Goal: Navigation & Orientation: Go to known website

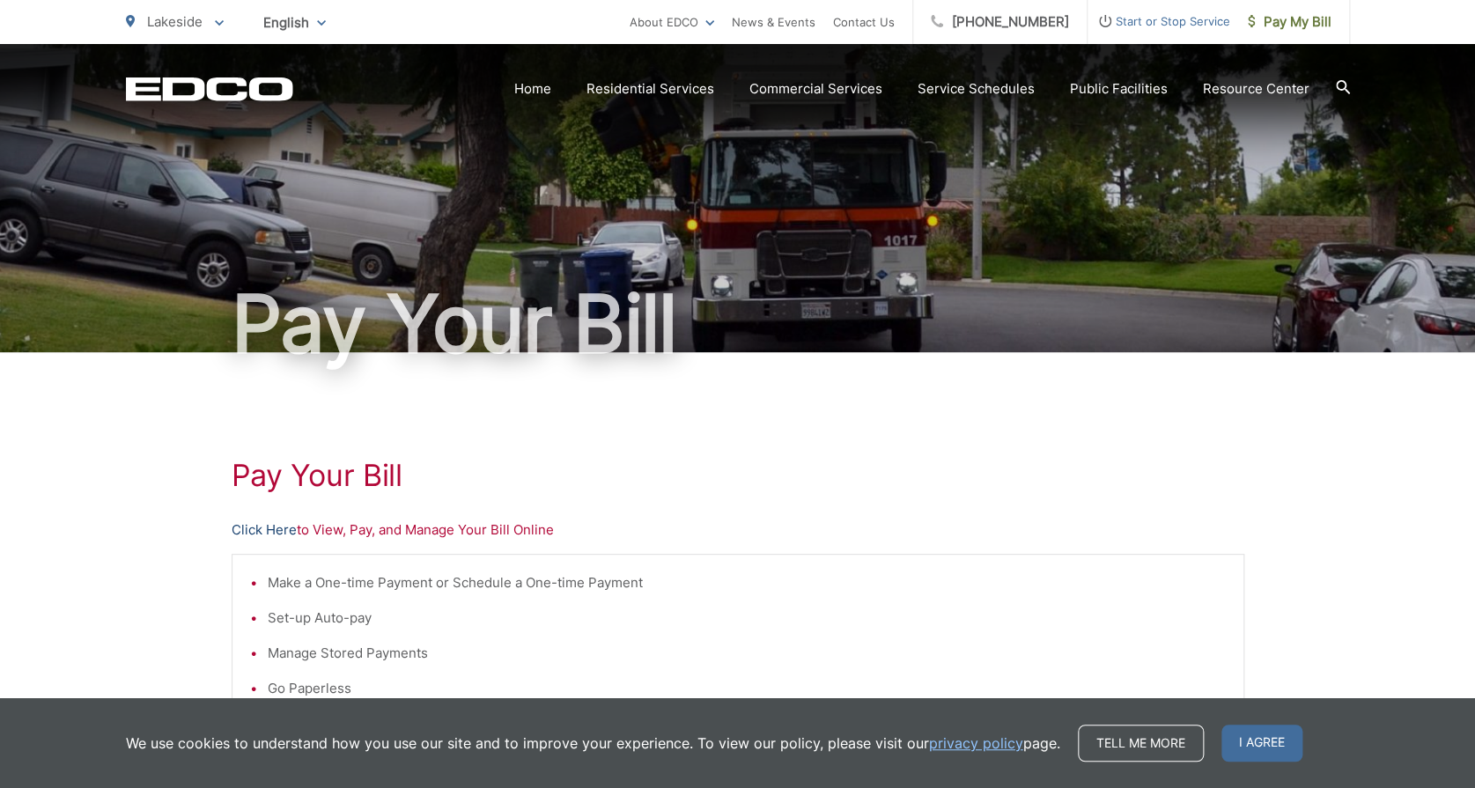
click at [280, 530] on link "Click Here" at bounding box center [264, 530] width 65 height 21
click at [273, 530] on link "Click Here" at bounding box center [264, 530] width 65 height 21
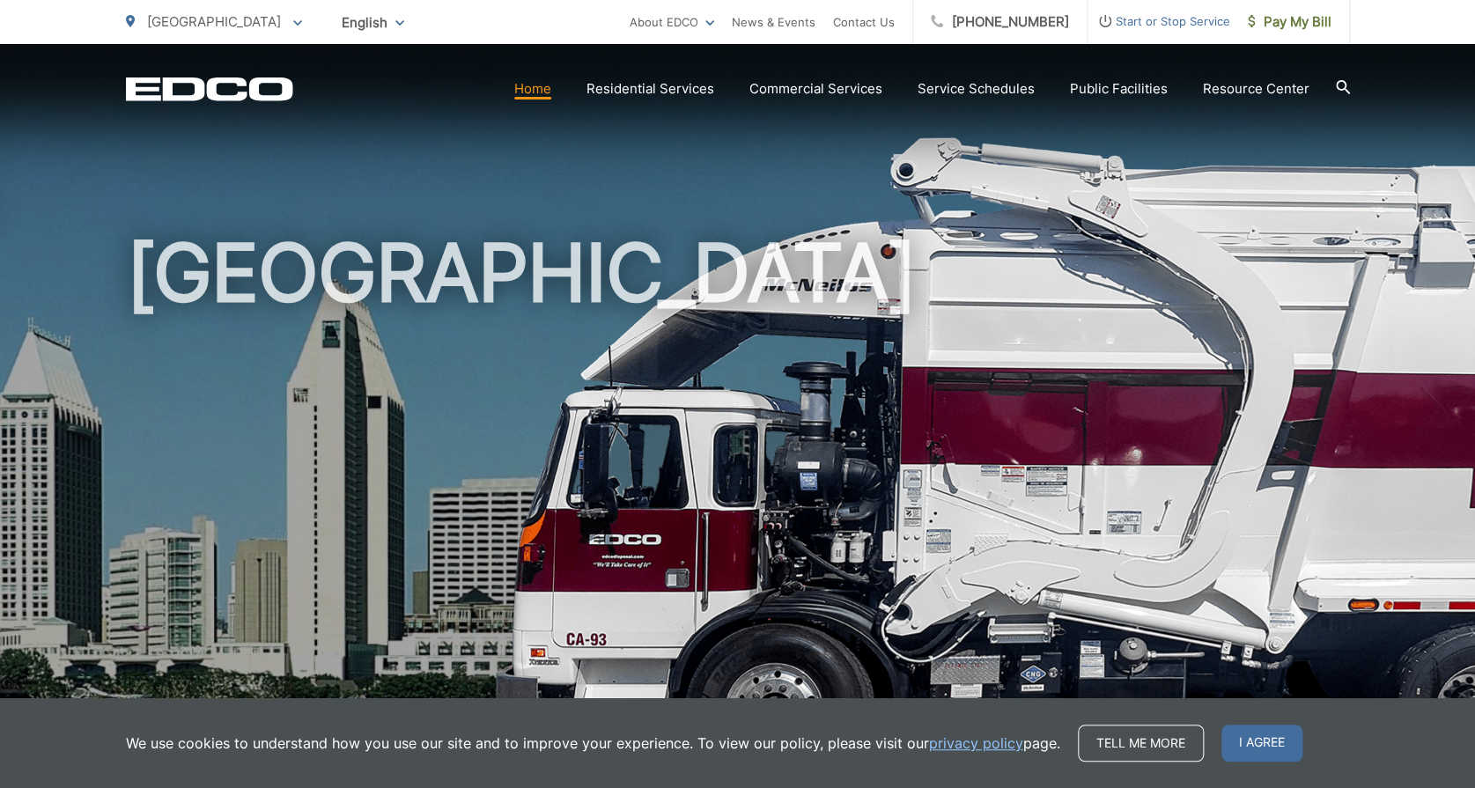
click at [1043, 173] on div "[GEOGRAPHIC_DATA]" at bounding box center [738, 407] width 1224 height 726
click at [542, 91] on link "Home" at bounding box center [532, 88] width 37 height 21
